Goal: Navigation & Orientation: Find specific page/section

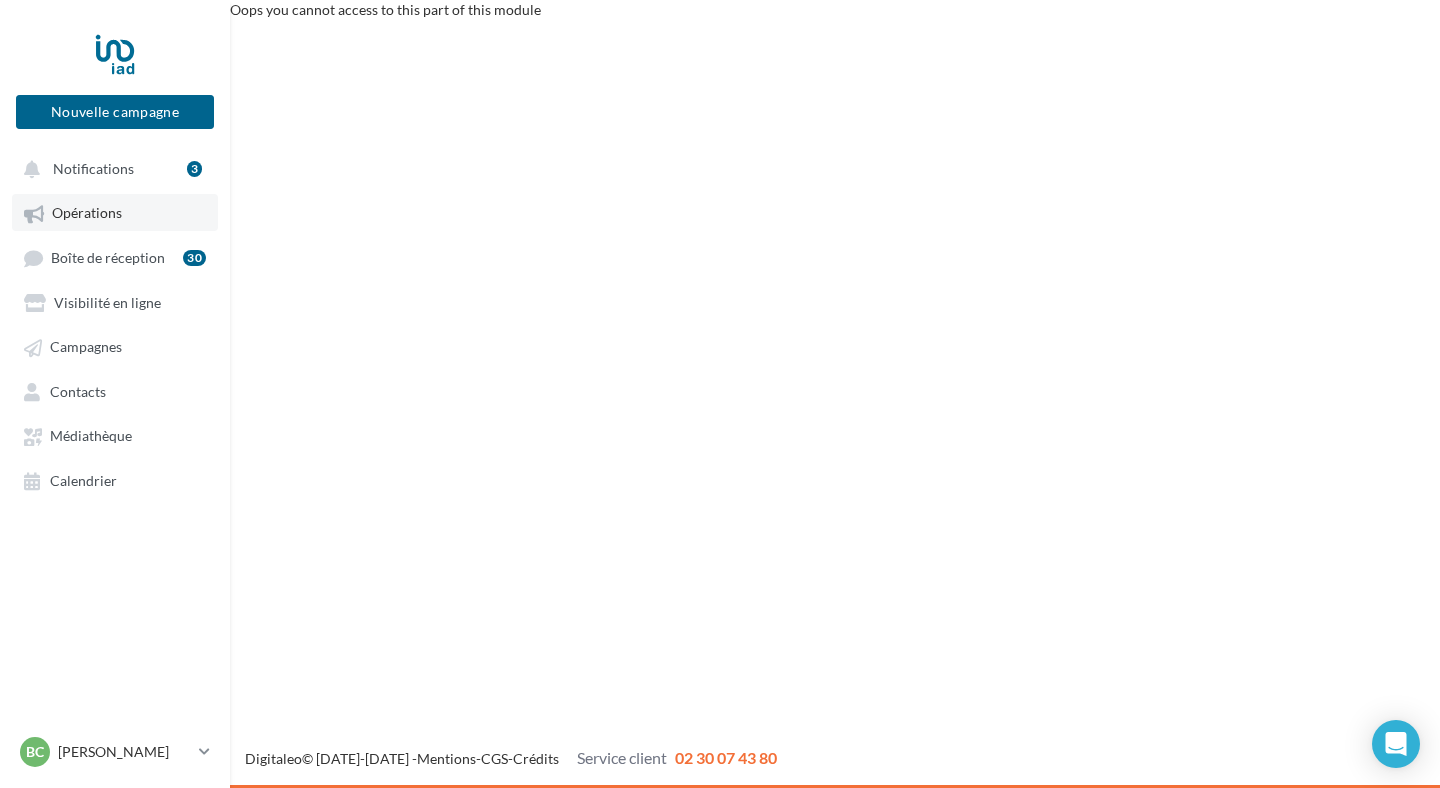
click at [110, 222] on span "Opérations" at bounding box center [87, 213] width 70 height 17
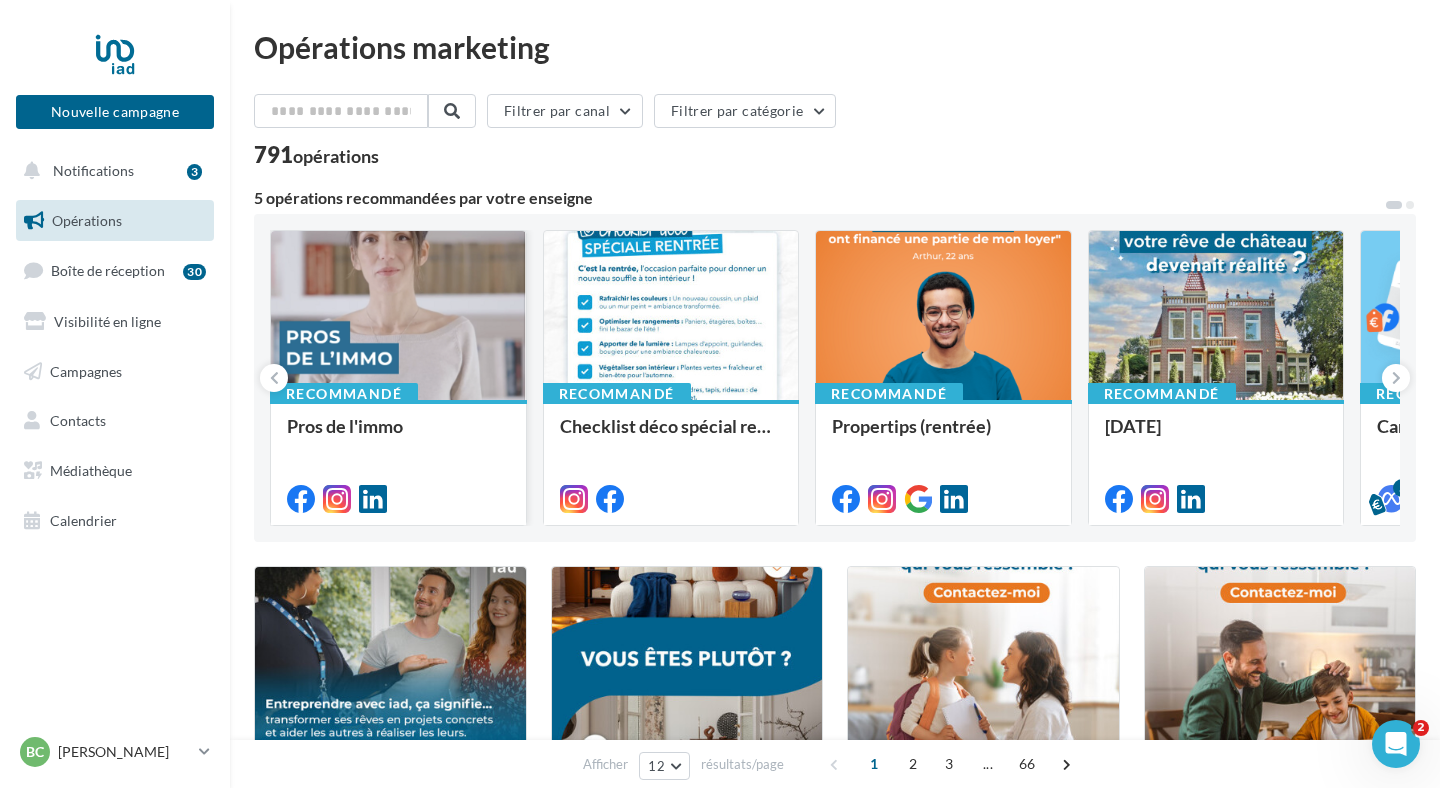
click at [470, 357] on div at bounding box center [398, 316] width 255 height 171
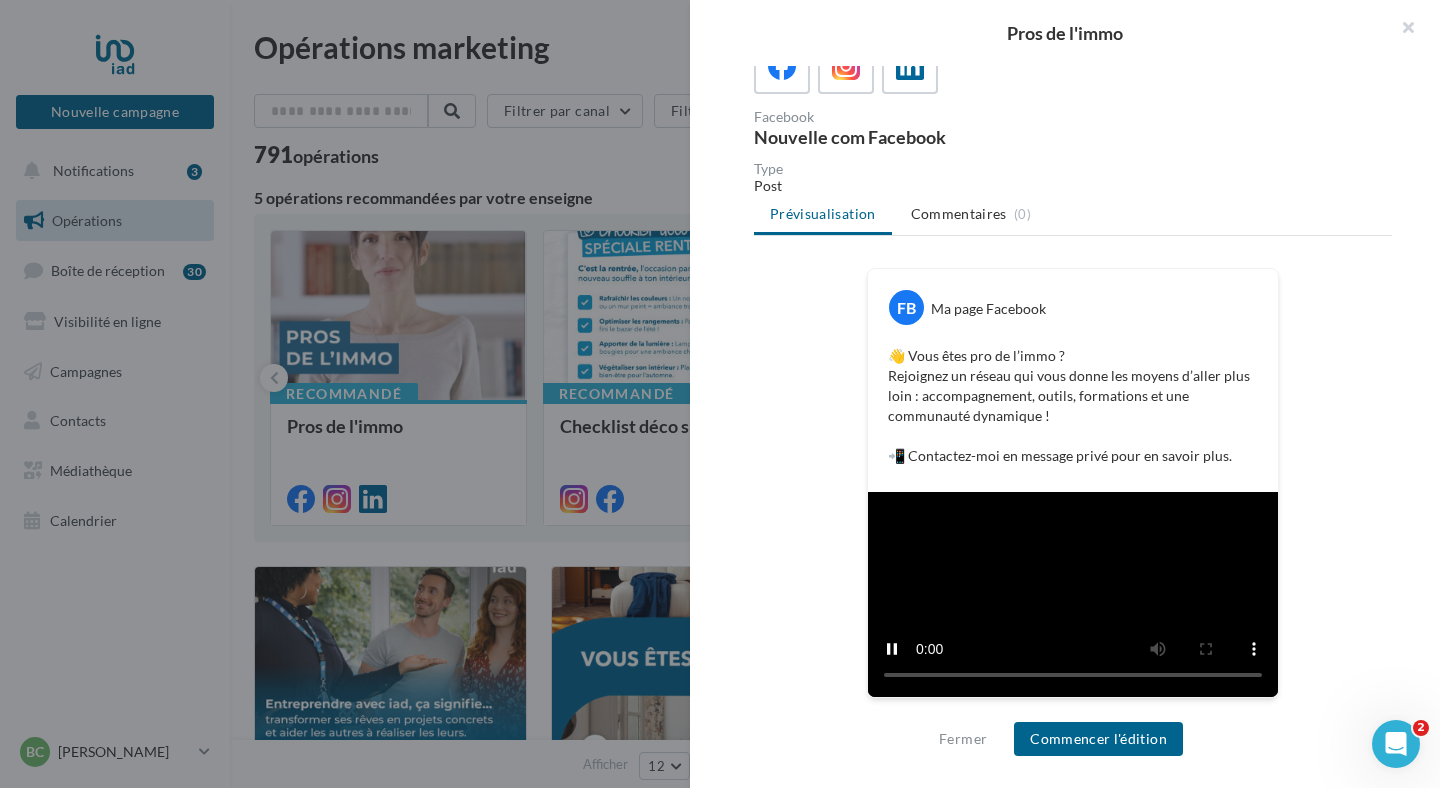
scroll to position [455, 0]
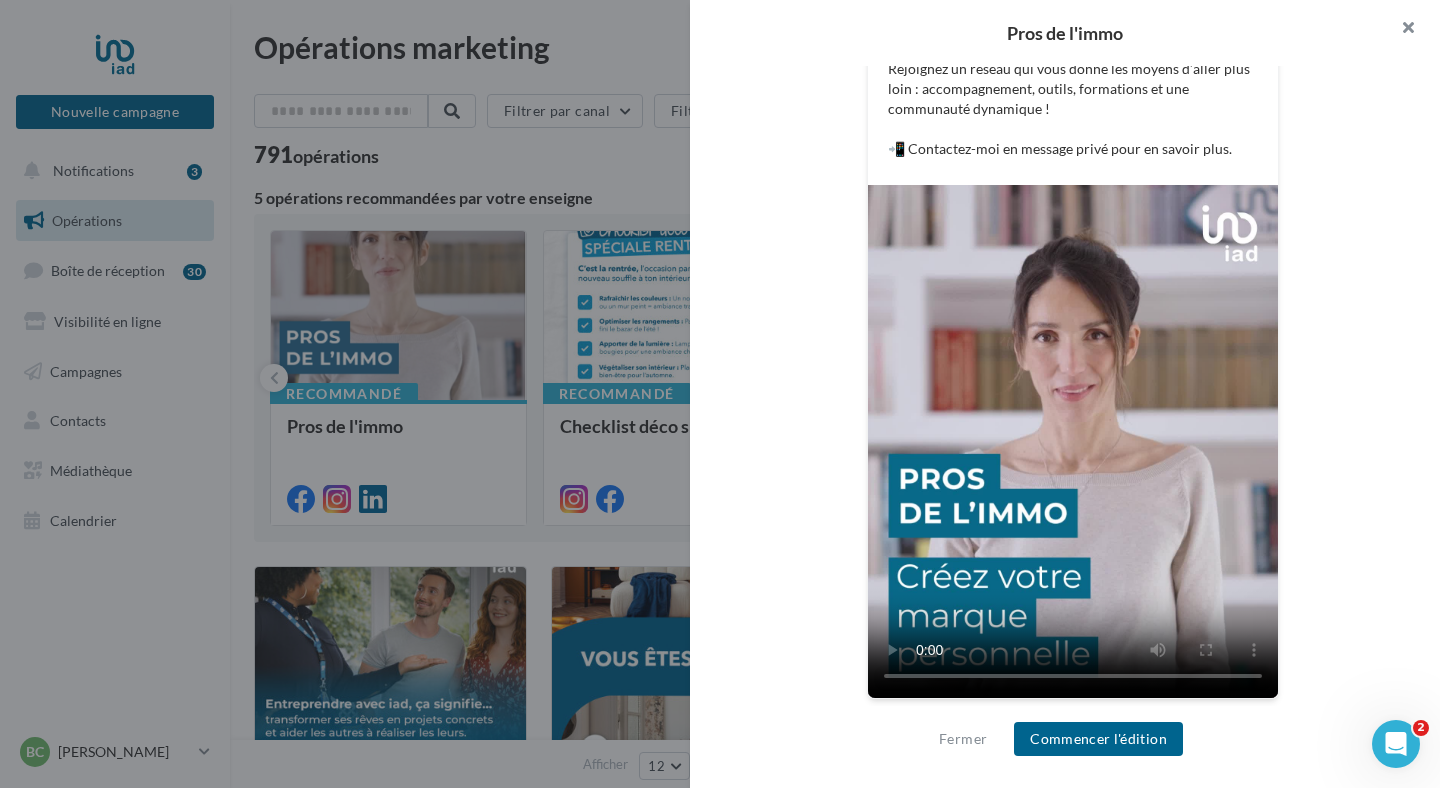
click at [1404, 26] on button "button" at bounding box center [1400, 30] width 80 height 60
